Goal: Register for event/course

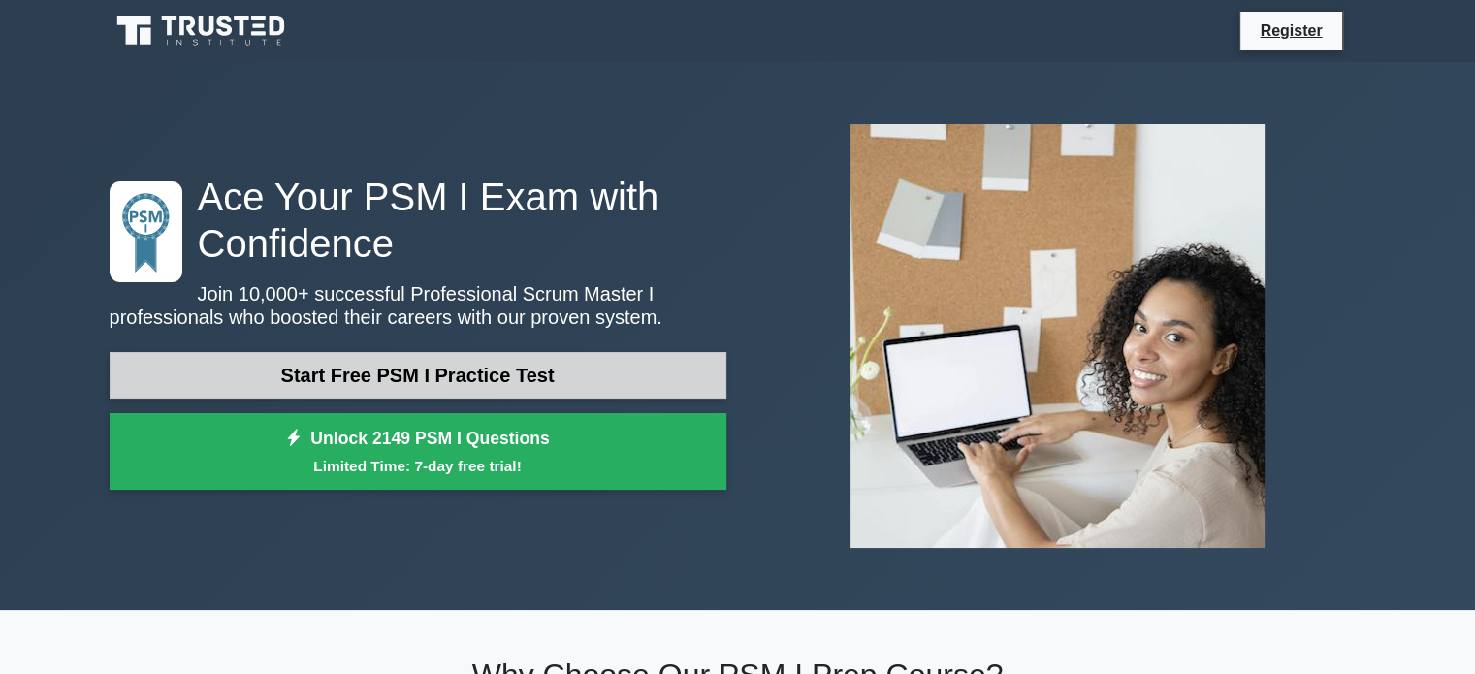
click at [458, 369] on link "Start Free PSM I Practice Test" at bounding box center [418, 375] width 617 height 47
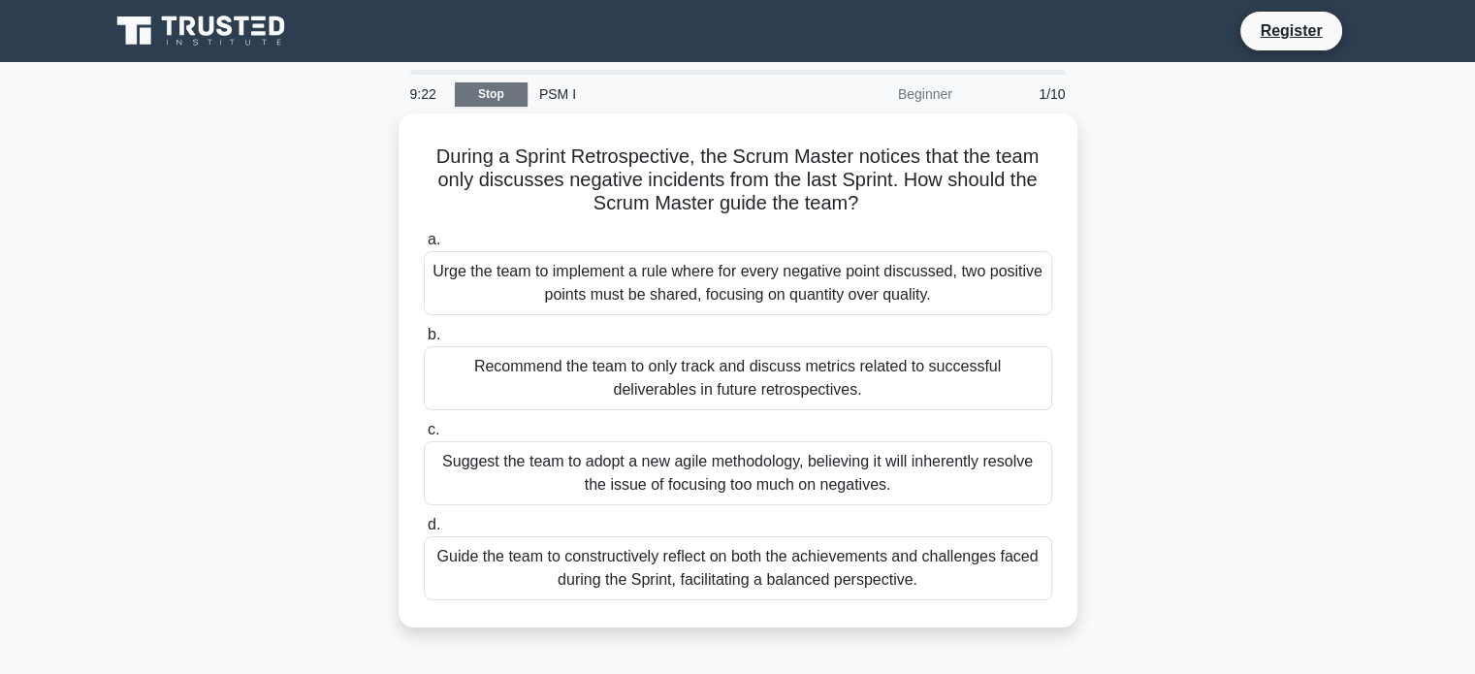
click at [471, 96] on link "Stop" at bounding box center [491, 94] width 73 height 24
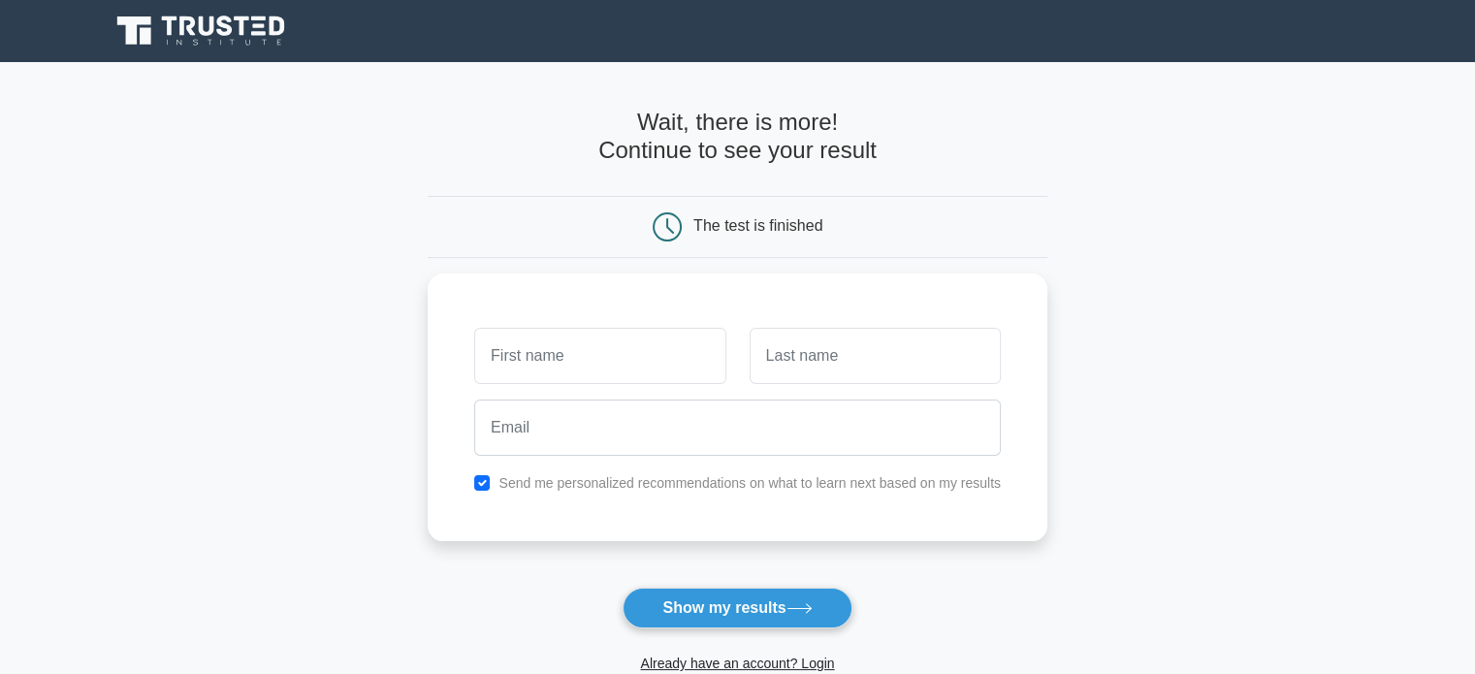
scroll to position [299, 0]
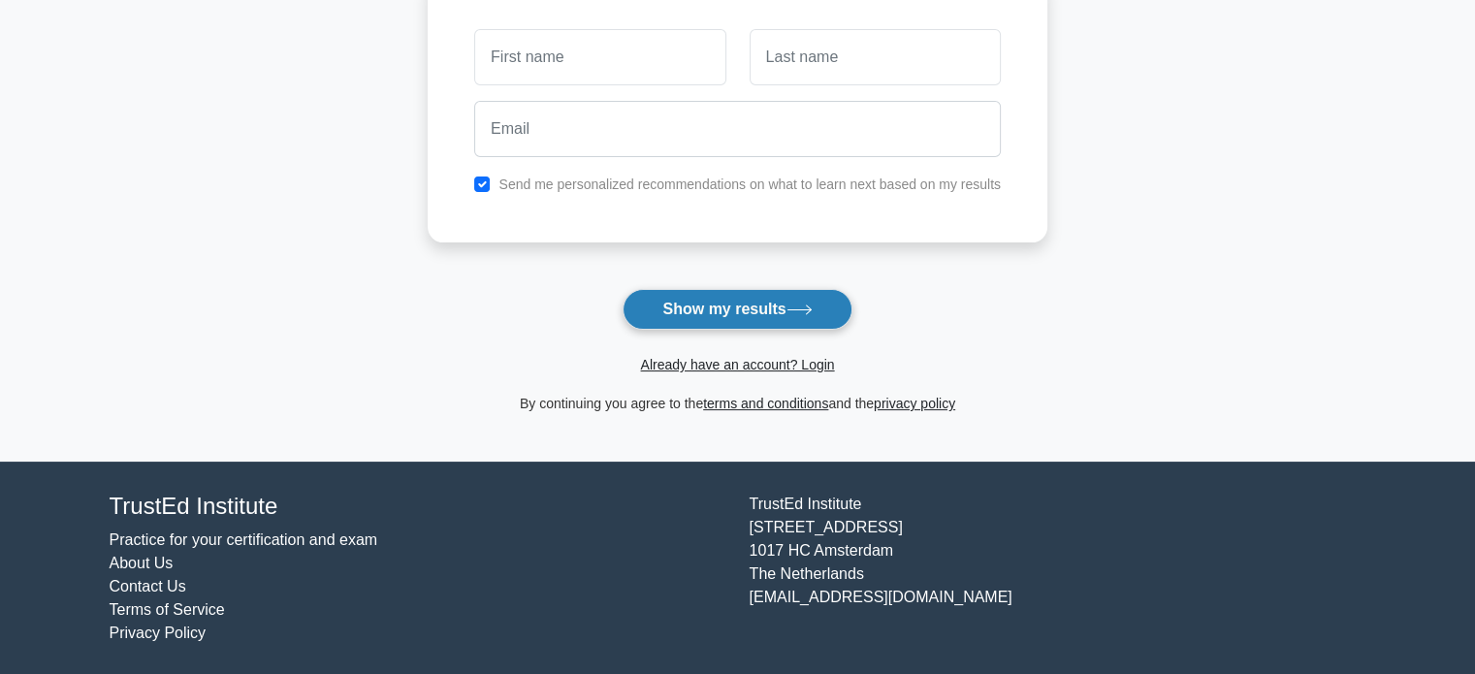
click at [730, 328] on button "Show my results" at bounding box center [737, 309] width 229 height 41
